Goal: Information Seeking & Learning: Learn about a topic

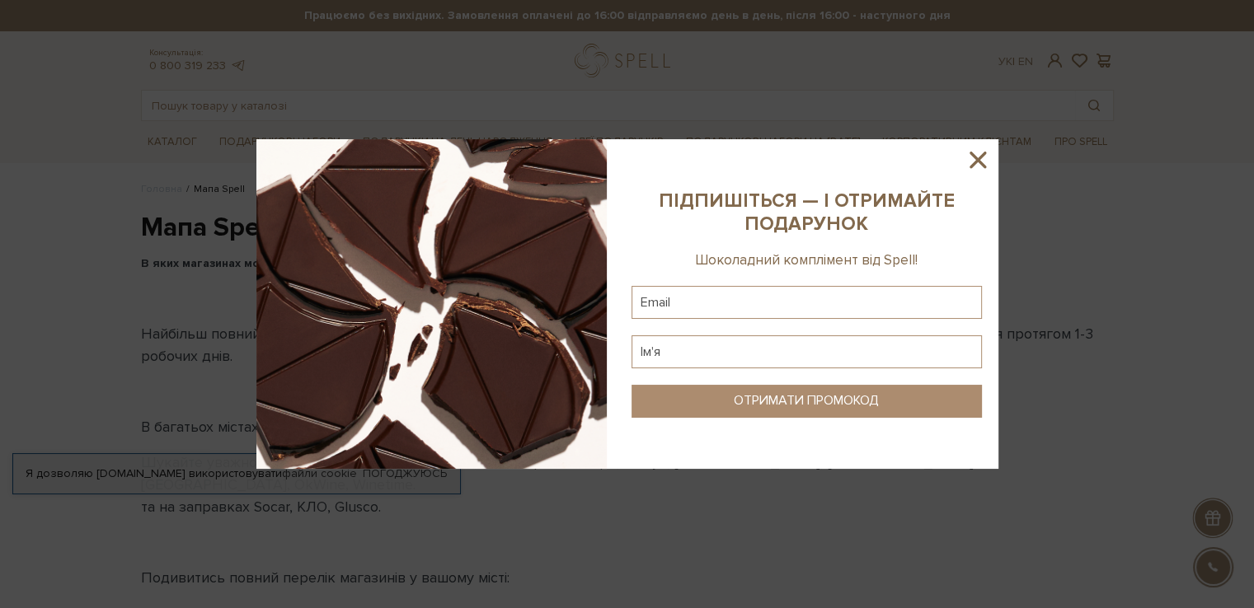
click at [1080, 142] on link "Про Spell" at bounding box center [1080, 142] width 66 height 26
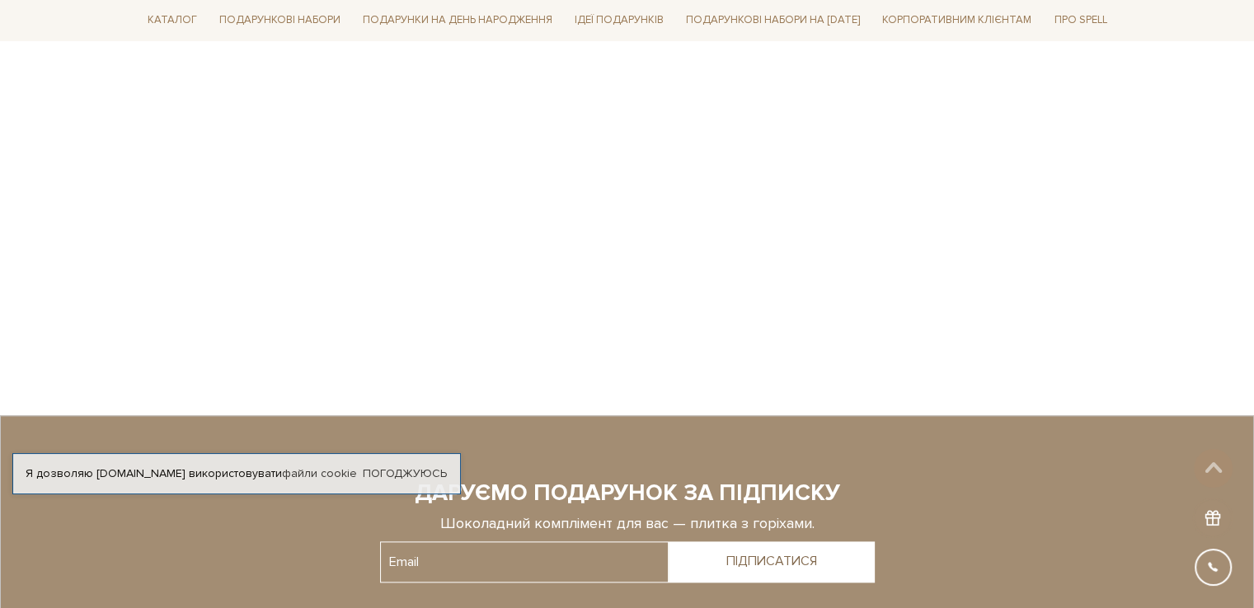
scroll to position [1788, 0]
